Goal: Navigation & Orientation: Go to known website

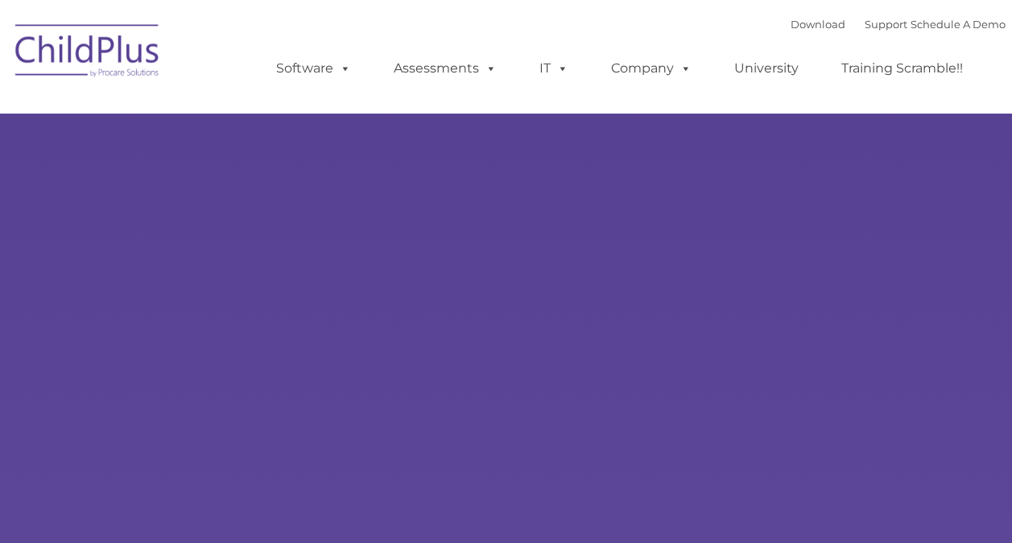
type input ""
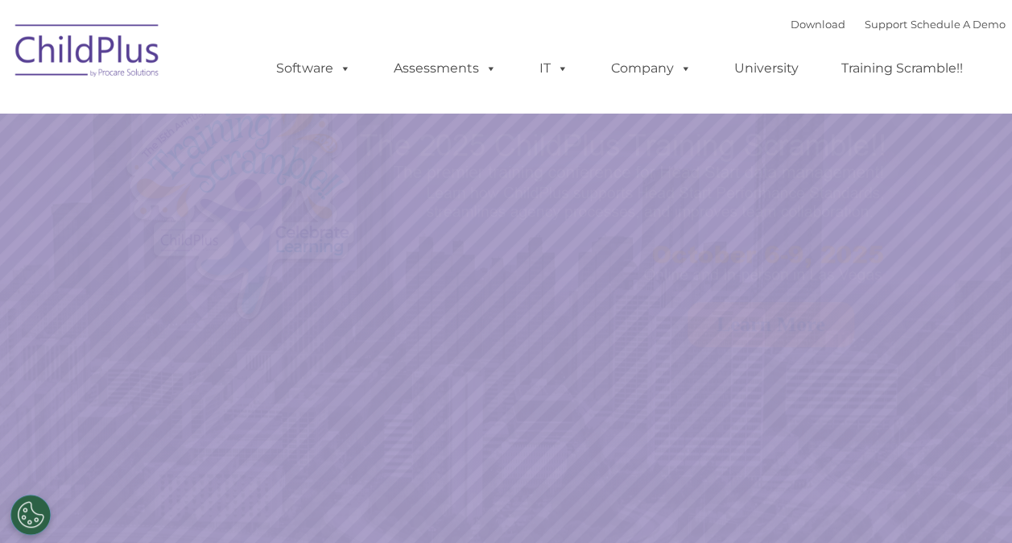
select select "MEDIUM"
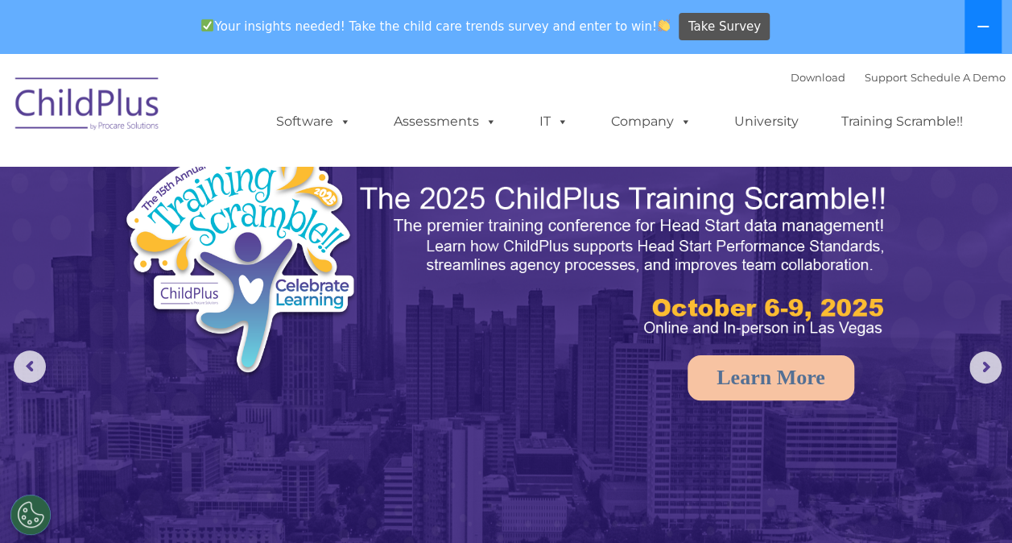
click at [987, 27] on icon at bounding box center [983, 27] width 11 height 2
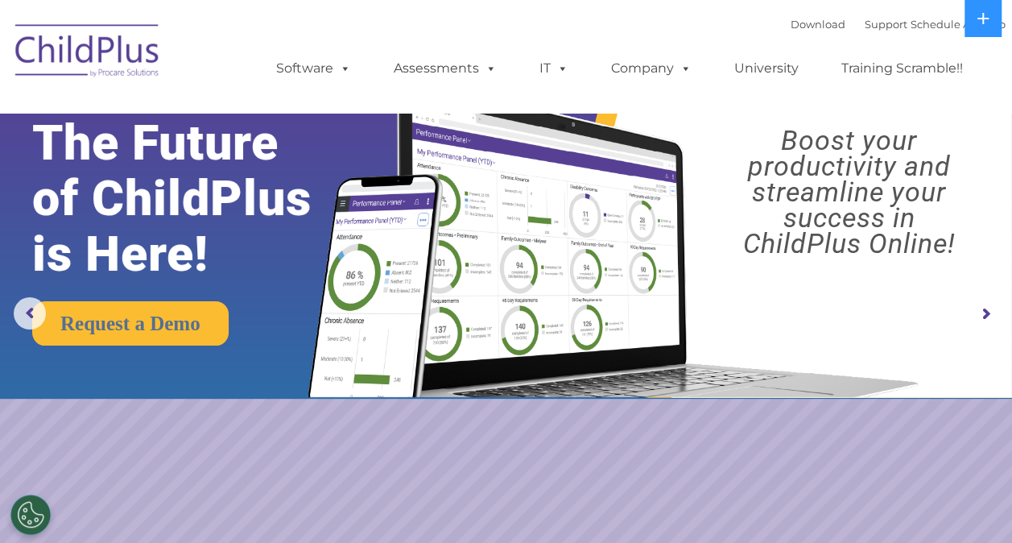
click at [158, 97] on div "Download Support | Schedule A Demo  MENU MENU Software ChildPlus: The original…" at bounding box center [506, 56] width 999 height 89
click at [137, 52] on img at bounding box center [87, 53] width 161 height 81
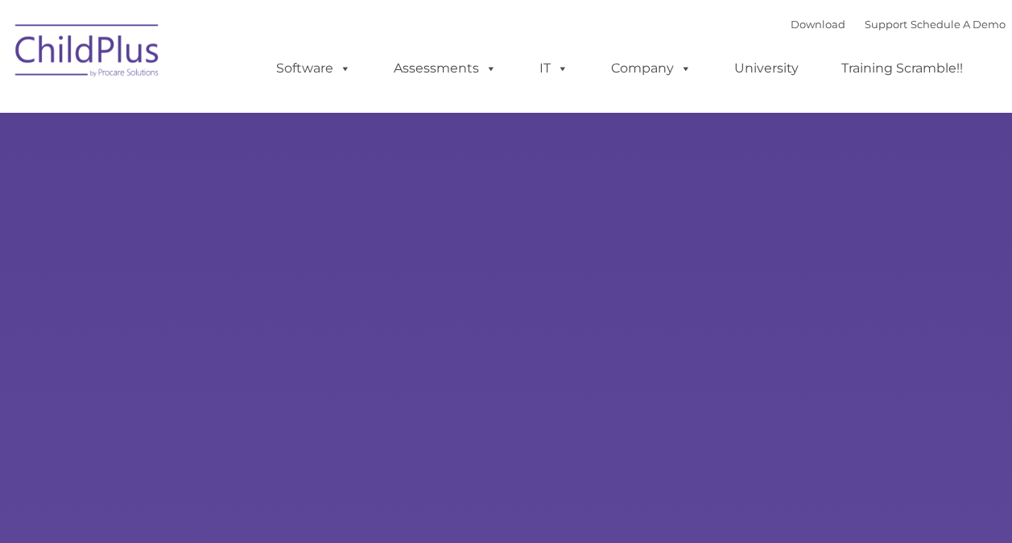
type input ""
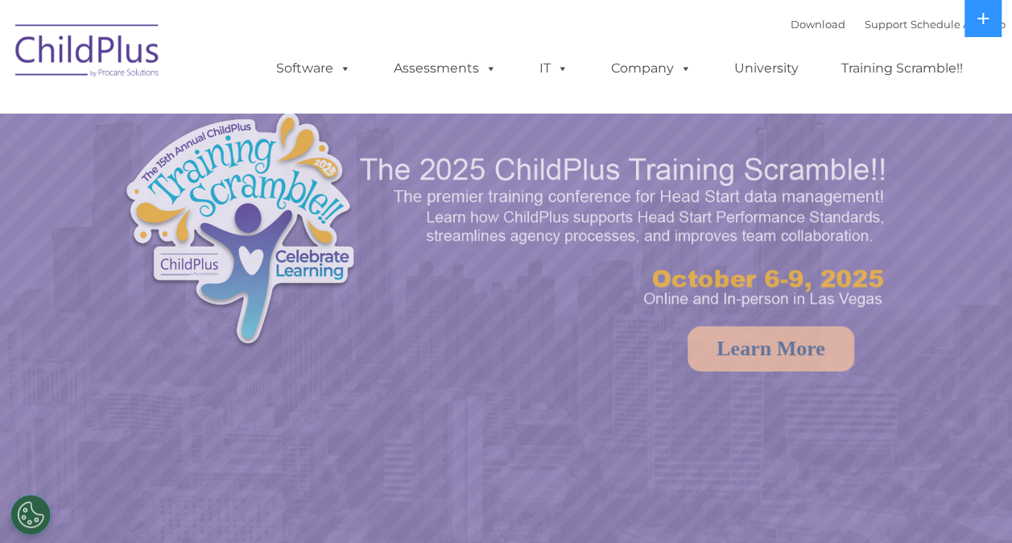
select select "MEDIUM"
